Goal: Find specific page/section

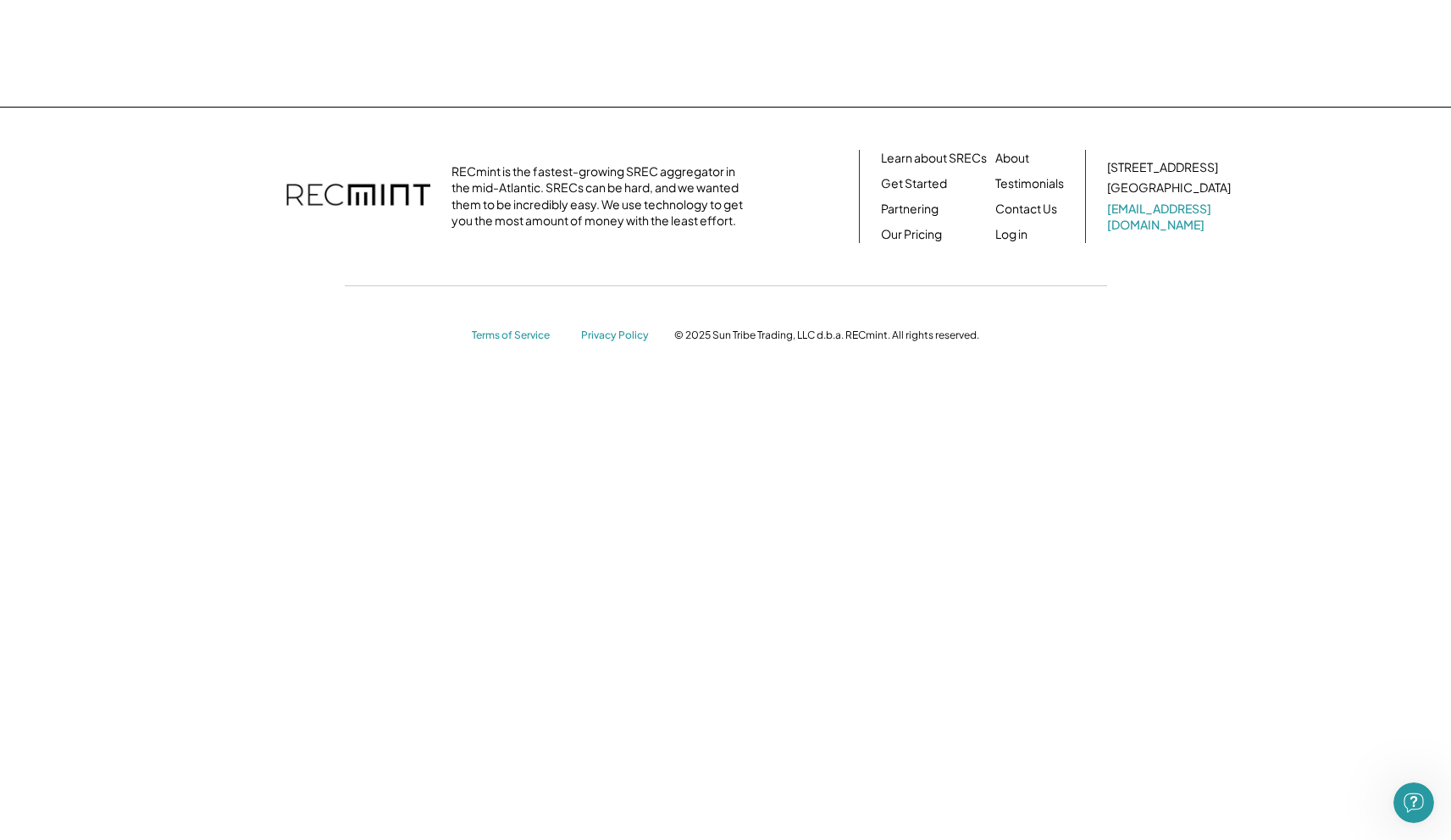
scroll to position [598, 0]
